Goal: Find specific fact

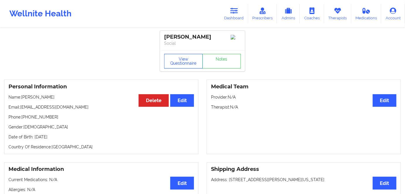
drag, startPoint x: 182, startPoint y: 59, endPoint x: 184, endPoint y: 55, distance: 3.9
click at [182, 60] on button "View Questionnaire" at bounding box center [183, 61] width 39 height 15
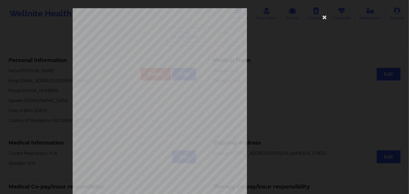
scroll to position [85, 0]
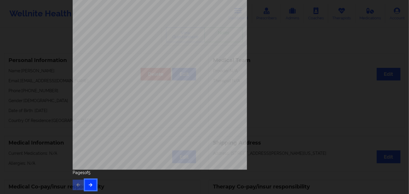
click at [93, 183] on button "button" at bounding box center [90, 185] width 11 height 11
click at [92, 186] on button "button" at bounding box center [90, 185] width 11 height 11
click at [92, 182] on button "button" at bounding box center [90, 185] width 11 height 11
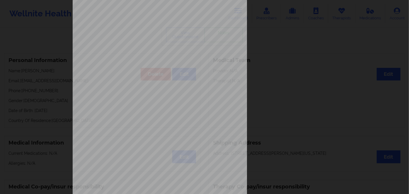
scroll to position [53, 0]
click at [145, 114] on span "WFQ850W24264" at bounding box center [144, 114] width 21 height 3
copy span "WFQ850W24264"
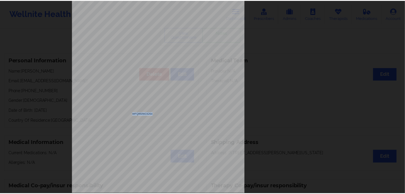
scroll to position [0, 0]
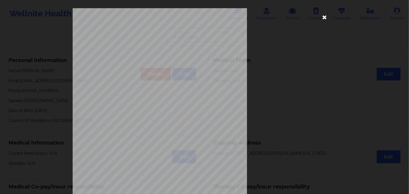
click at [321, 21] on icon at bounding box center [324, 16] width 9 height 9
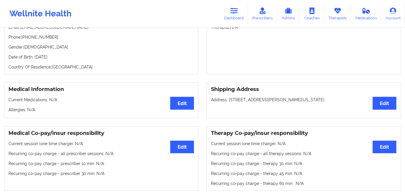
scroll to position [80, 0]
click at [64, 60] on p "Date of Birth: [DEMOGRAPHIC_DATA]" at bounding box center [102, 58] width 186 height 6
copy p "2003"
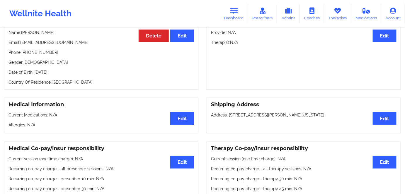
scroll to position [53, 0]
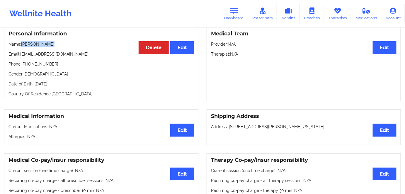
drag, startPoint x: 58, startPoint y: 47, endPoint x: 23, endPoint y: 49, distance: 35.8
click at [23, 47] on p "Name: [PERSON_NAME]" at bounding box center [102, 44] width 186 height 6
copy p "[PERSON_NAME]"
click at [236, 13] on icon at bounding box center [235, 11] width 8 height 6
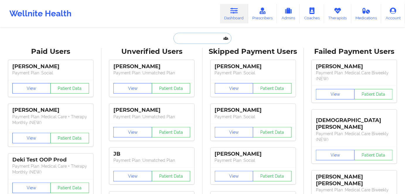
click at [204, 40] on input "text" at bounding box center [203, 38] width 58 height 11
paste input "[PERSON_NAME]"
type input "[PERSON_NAME]"
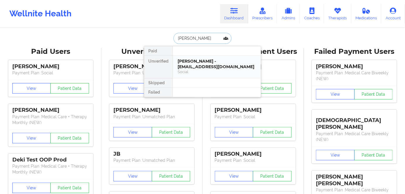
click at [216, 70] on div "Social" at bounding box center [217, 72] width 79 height 5
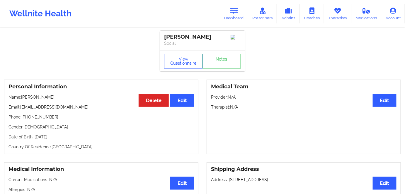
click at [184, 62] on button "View Questionnaire" at bounding box center [183, 61] width 39 height 15
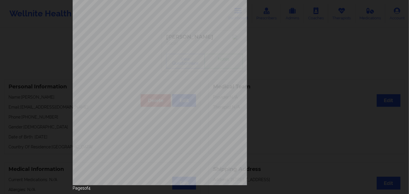
scroll to position [85, 0]
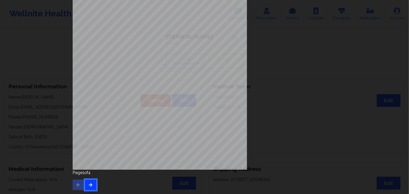
click at [87, 185] on button "button" at bounding box center [90, 185] width 11 height 11
click at [89, 189] on button "button" at bounding box center [90, 185] width 11 height 11
click at [138, 87] on span "T2G943489088" at bounding box center [143, 87] width 18 height 3
copy span "T2G943489088"
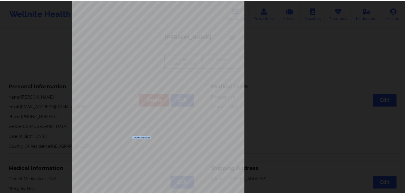
scroll to position [0, 0]
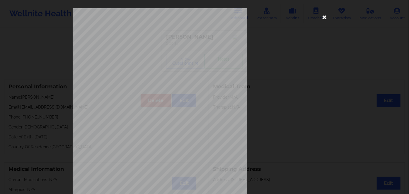
click at [323, 18] on icon at bounding box center [324, 16] width 9 height 9
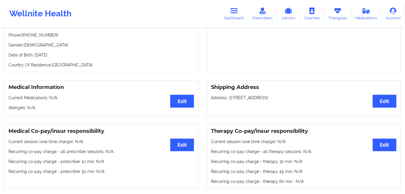
scroll to position [80, 0]
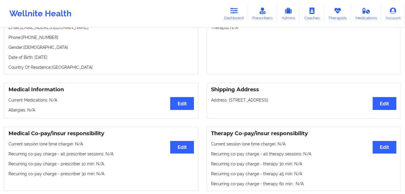
click at [65, 58] on p "Date of Birth: [DEMOGRAPHIC_DATA]" at bounding box center [102, 58] width 186 height 6
copy p "1971"
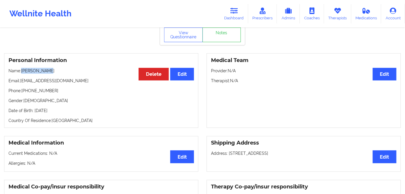
drag, startPoint x: 55, startPoint y: 69, endPoint x: 23, endPoint y: 68, distance: 31.4
click at [23, 68] on div "Personal Information Edit Delete Name: [PERSON_NAME] Email: [EMAIL_ADDRESS][DOM…" at bounding box center [101, 90] width 194 height 75
copy p "[PERSON_NAME]"
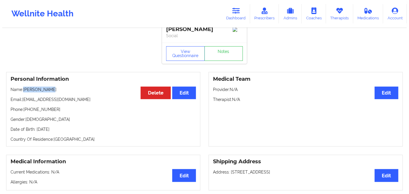
scroll to position [0, 0]
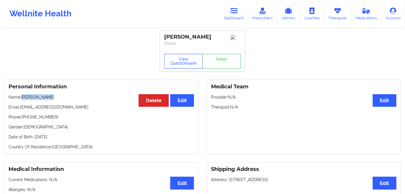
click at [177, 63] on button "View Questionnaire" at bounding box center [183, 61] width 39 height 15
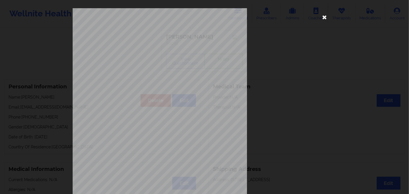
click at [324, 15] on icon at bounding box center [324, 16] width 9 height 9
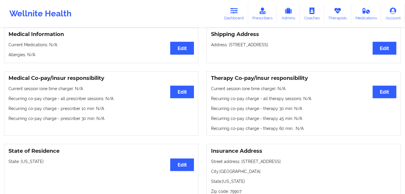
scroll to position [133, 0]
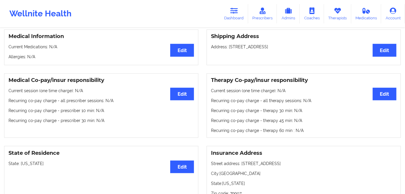
click at [28, 166] on p "State: [US_STATE]" at bounding box center [102, 164] width 186 height 6
copy p "[US_STATE]"
